Goal: Complete application form

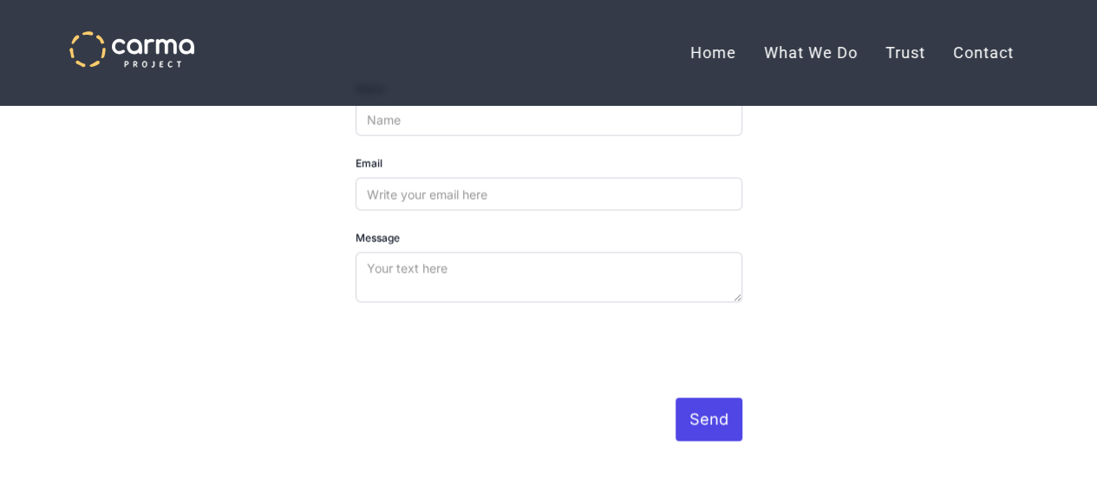
scroll to position [4743, 0]
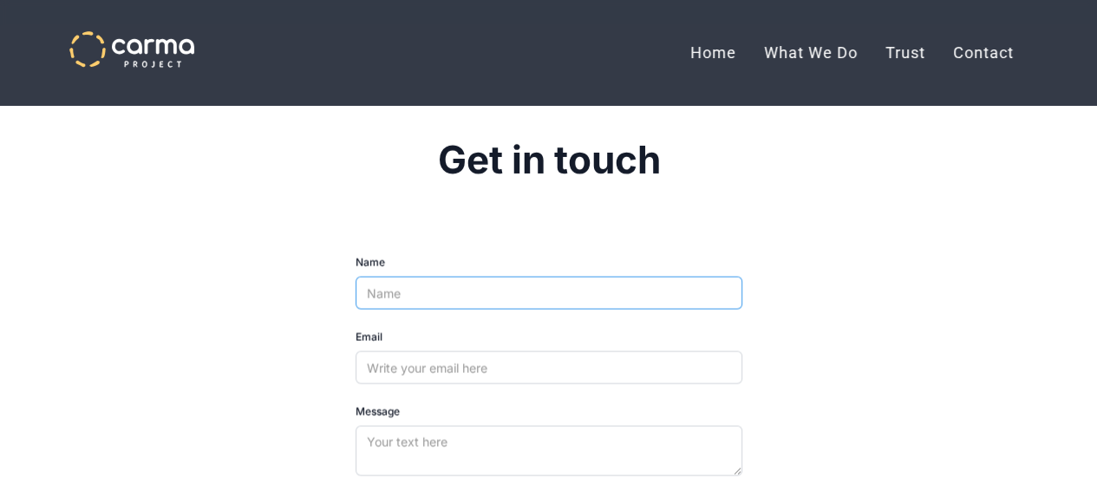
click at [495, 276] on input "Name" at bounding box center [549, 292] width 387 height 33
type input "[PERSON_NAME]"
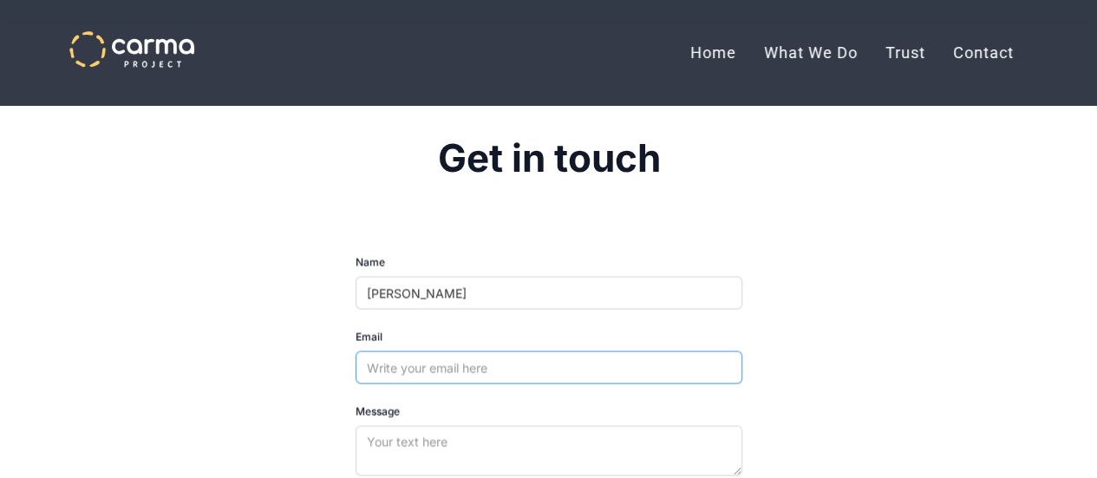
click at [454, 350] on input "Email" at bounding box center [549, 366] width 387 height 33
paste input "Hi team, I hope you’re doing well. I’m [PERSON_NAME], a Sales Representative at…"
type input "[PERSON_NAME][EMAIL_ADDRESS][DOMAIN_NAME]"
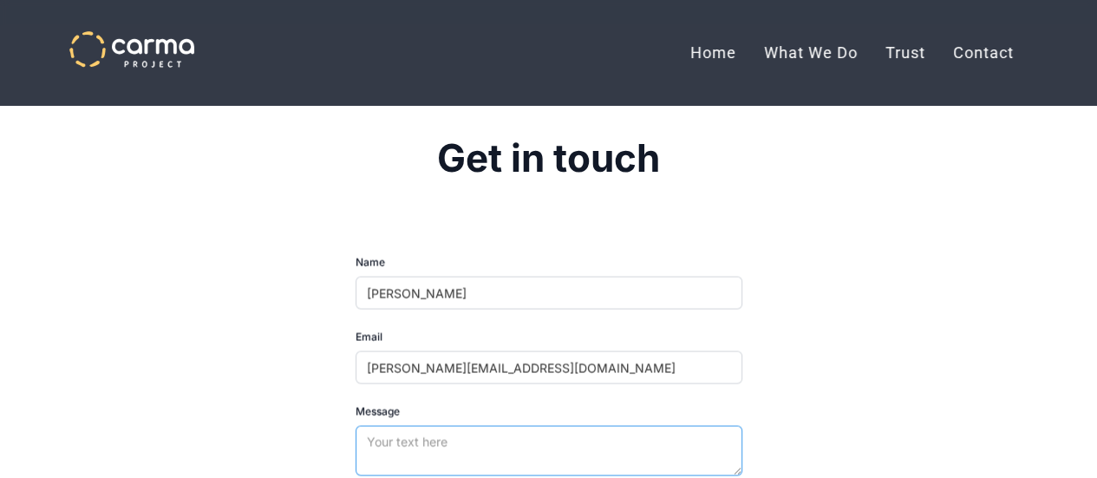
click at [409, 425] on textarea "Message" at bounding box center [549, 450] width 387 height 50
paste textarea "Hi team, I hope you’re doing well. I’m [PERSON_NAME], a Sales Representative at…"
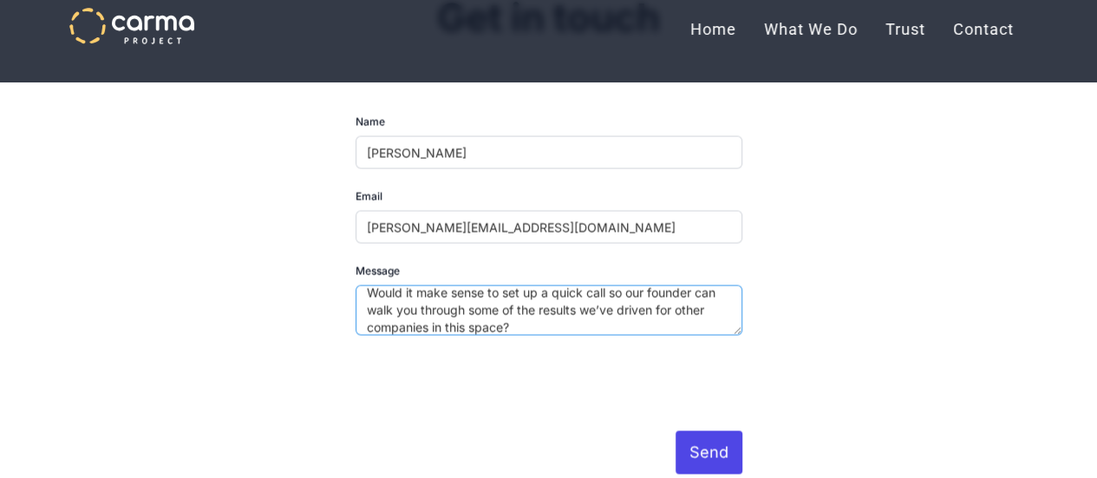
scroll to position [4917, 0]
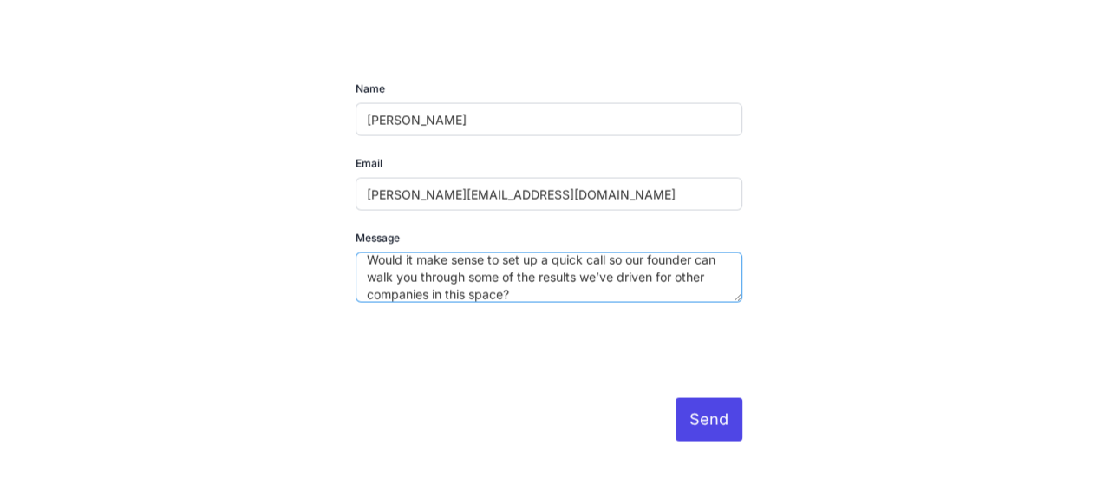
type textarea "Hi team, I hope you’re doing well. I’m [PERSON_NAME], a Sales Representative at…"
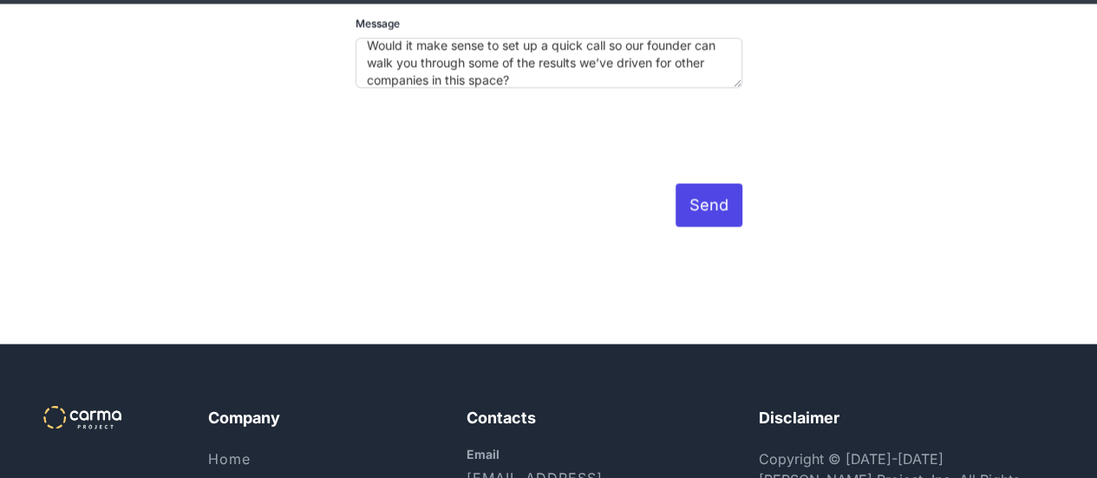
scroll to position [5170, 0]
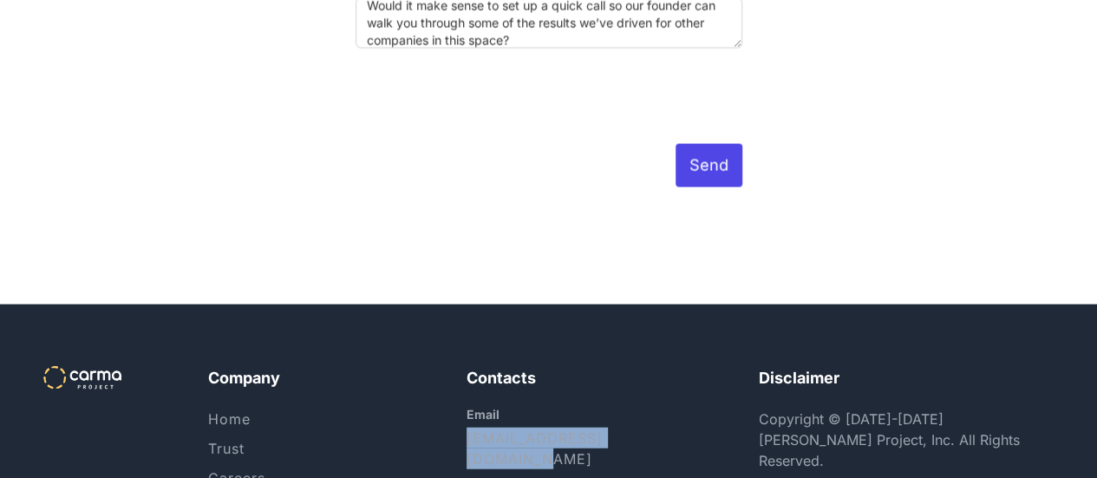
drag, startPoint x: 656, startPoint y: 398, endPoint x: 433, endPoint y: 389, distance: 223.1
copy link "[EMAIL_ADDRESS][DOMAIN_NAME]"
click at [705, 144] on input "Send" at bounding box center [709, 165] width 67 height 43
